Goal: Book appointment/travel/reservation

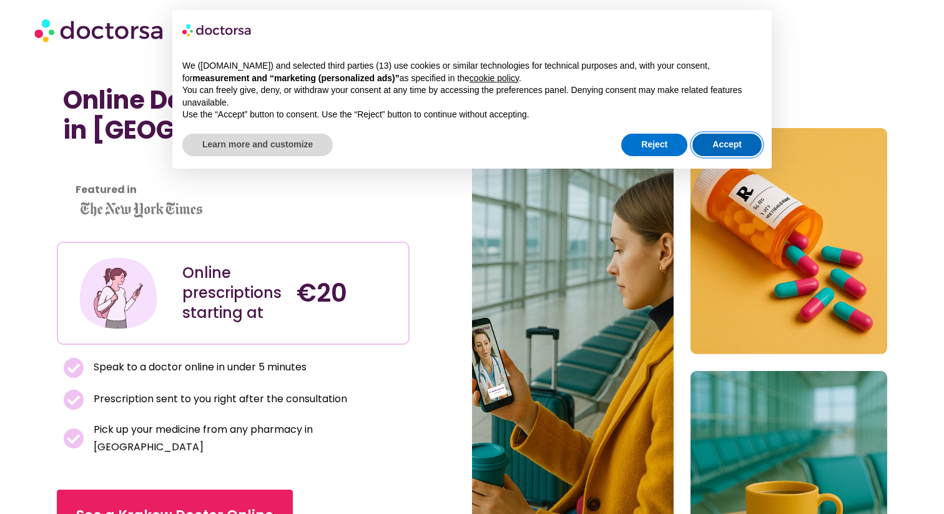
click at [730, 141] on button "Accept" at bounding box center [726, 145] width 69 height 22
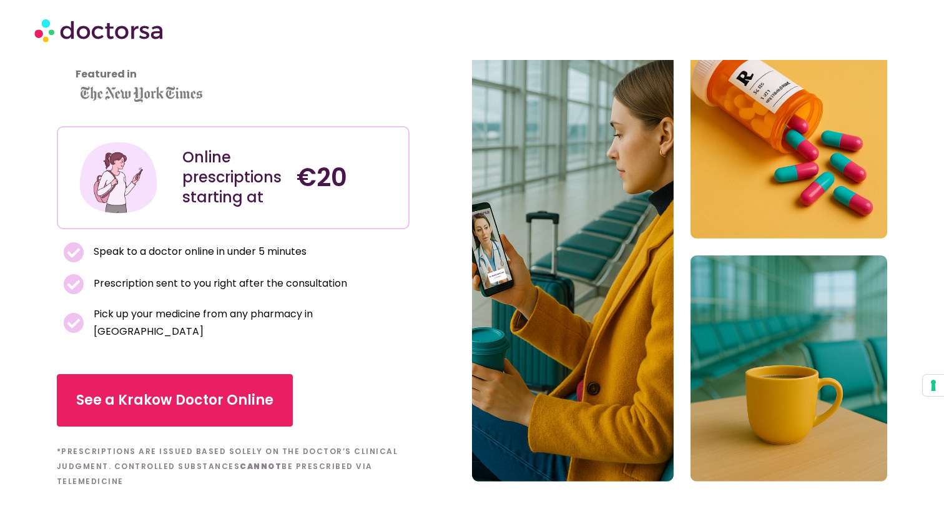
scroll to position [130, 0]
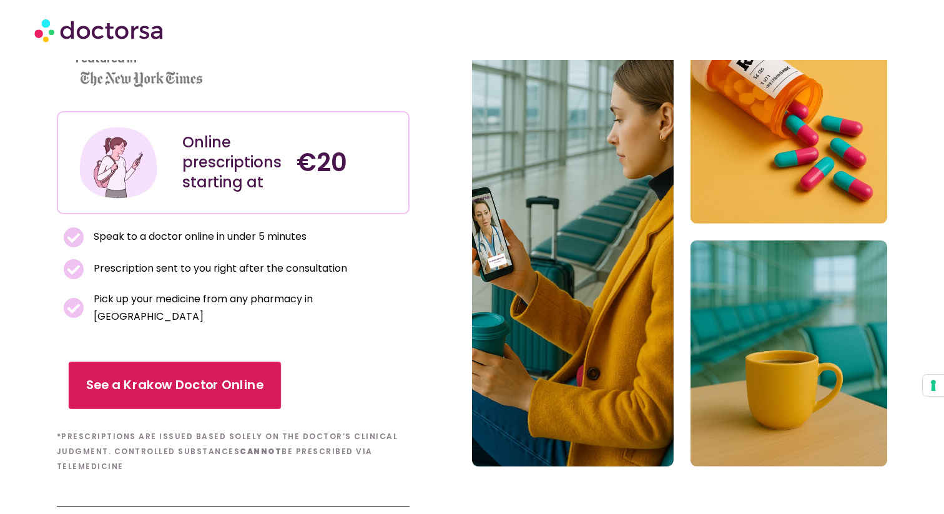
click at [188, 361] on link "See a Krakow Doctor Online" at bounding box center [175, 384] width 212 height 47
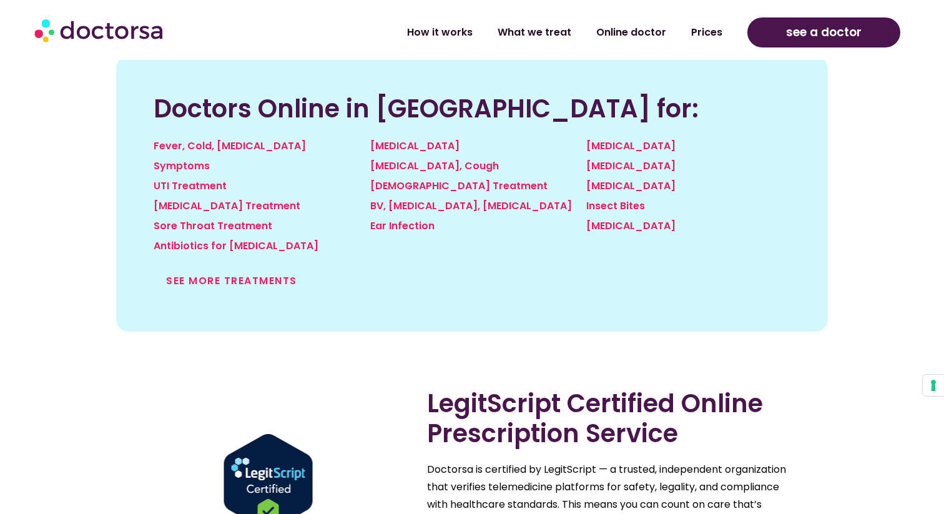
scroll to position [1391, 0]
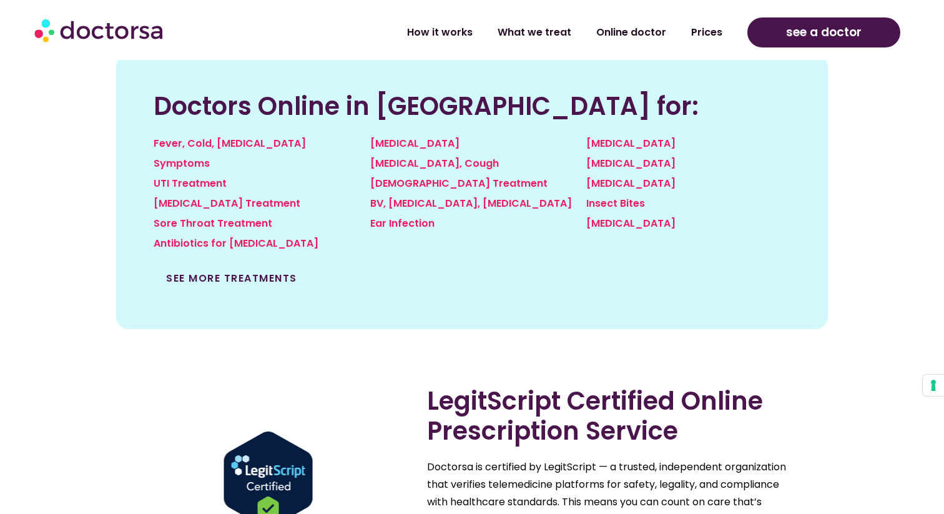
click at [206, 271] on link "See more treatments" at bounding box center [231, 278] width 131 height 14
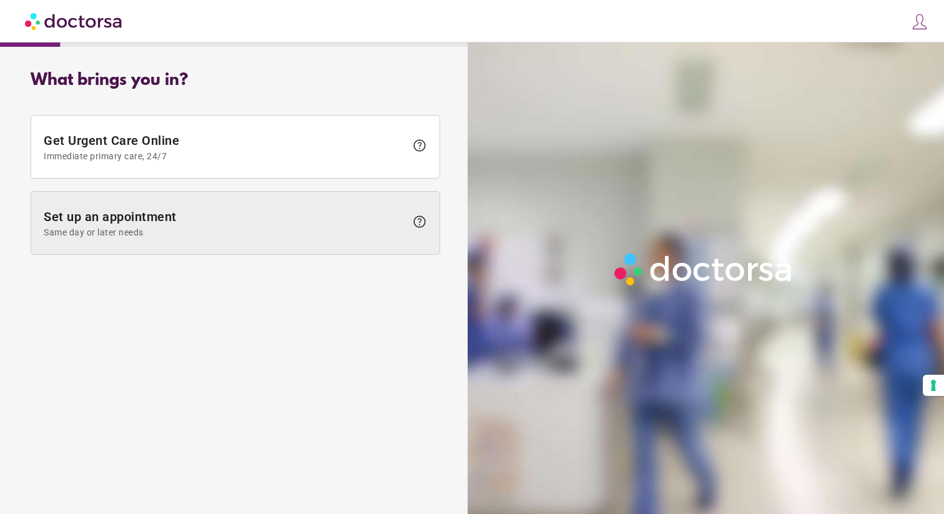
click at [140, 211] on span "Set up an appointment Same day or later needs" at bounding box center [225, 223] width 362 height 28
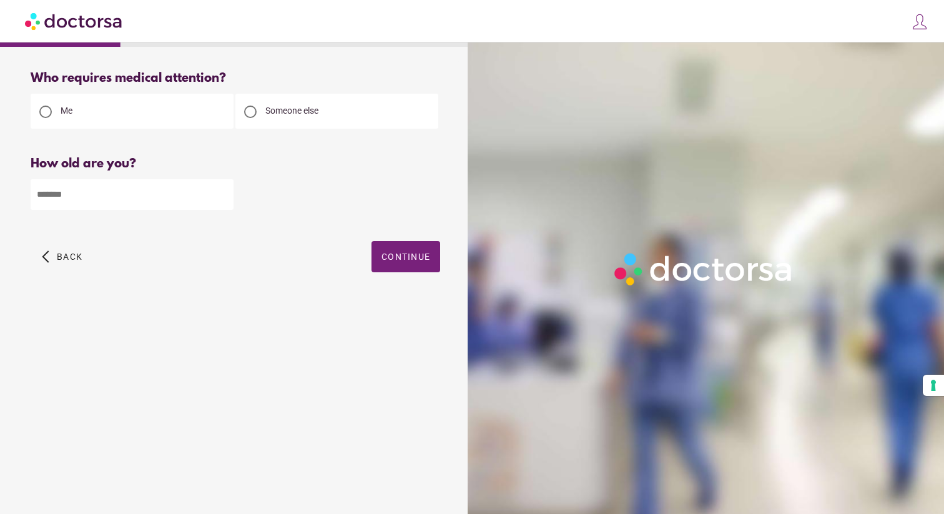
drag, startPoint x: 87, startPoint y: 193, endPoint x: 43, endPoint y: 193, distance: 43.7
click at [43, 193] on input "number" at bounding box center [132, 194] width 203 height 31
type input "**"
click at [406, 255] on span "Continue" at bounding box center [405, 257] width 49 height 10
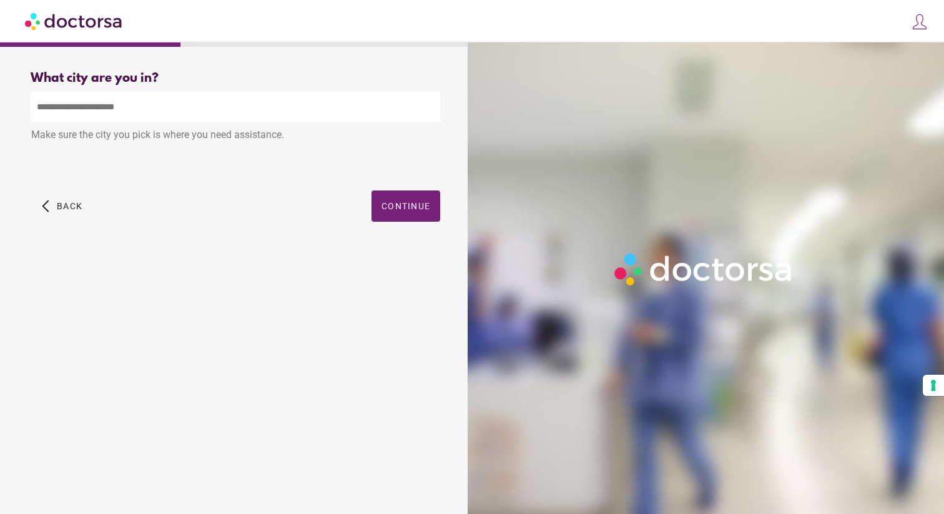
click at [158, 102] on input "text" at bounding box center [235, 107] width 409 height 31
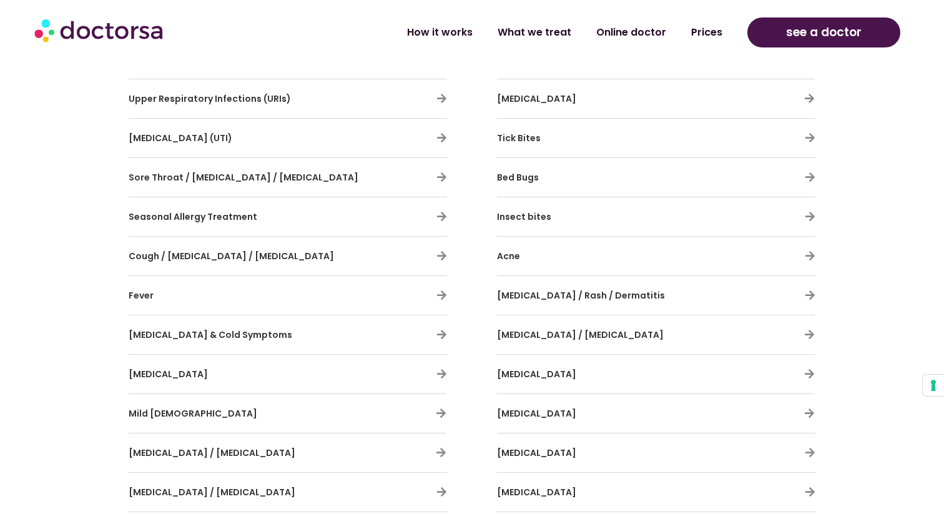
scroll to position [725, 0]
